Goal: Find specific fact: Find specific fact

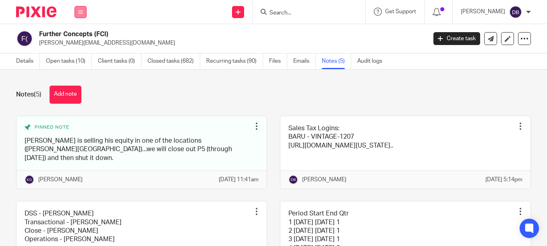
click at [79, 14] on icon at bounding box center [80, 12] width 5 height 5
click at [79, 60] on link "Clients" at bounding box center [79, 61] width 19 height 6
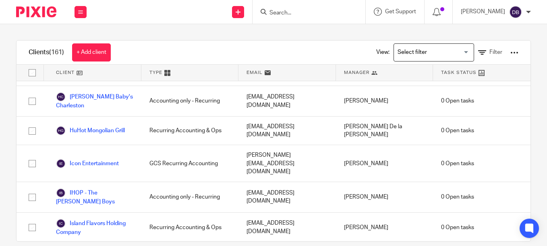
scroll to position [1250, 0]
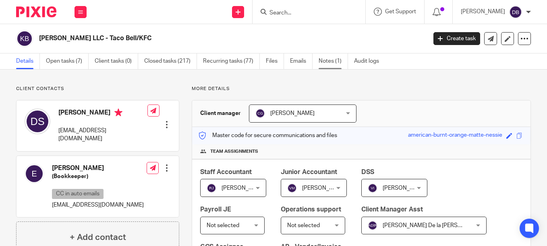
click at [337, 61] on link "Notes (1)" at bounding box center [332, 62] width 29 height 16
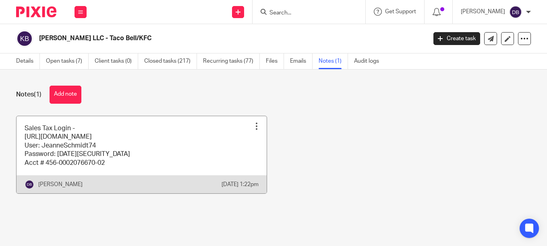
click at [166, 126] on link at bounding box center [142, 154] width 250 height 77
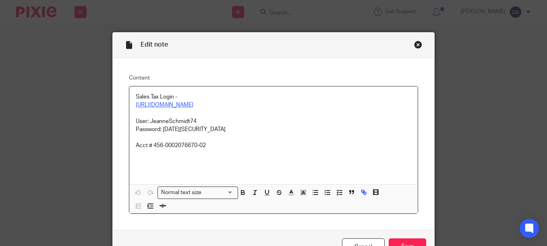
click at [193, 105] on link "[URL][DOMAIN_NAME]" at bounding box center [165, 105] width 58 height 6
click at [203, 121] on link "[URL][DOMAIN_NAME]" at bounding box center [207, 121] width 58 height 8
click at [272, 99] on p "Sales Tax Login -" at bounding box center [273, 97] width 275 height 8
drag, startPoint x: 198, startPoint y: 119, endPoint x: 148, endPoint y: 120, distance: 49.9
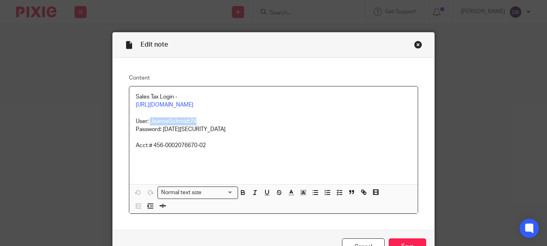
click at [148, 120] on p "User: JeanneSchmidt74" at bounding box center [273, 122] width 275 height 8
copy p "JeanneSchmidt74"
drag, startPoint x: 190, startPoint y: 130, endPoint x: 160, endPoint y: 127, distance: 30.7
click at [160, 127] on p "Password: [DATE][SECURITY_DATA]" at bounding box center [273, 130] width 275 height 8
copy p "[DATE]#"
